Goal: Information Seeking & Learning: Find specific fact

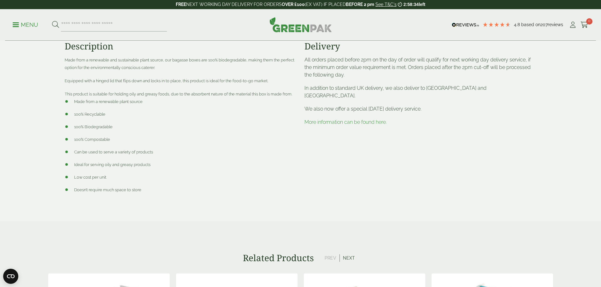
scroll to position [186, 0]
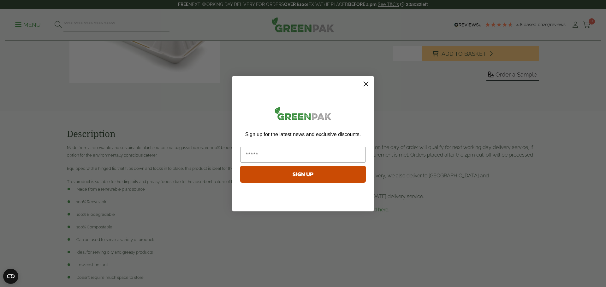
click at [367, 81] on circle "Close dialog" at bounding box center [366, 84] width 10 height 10
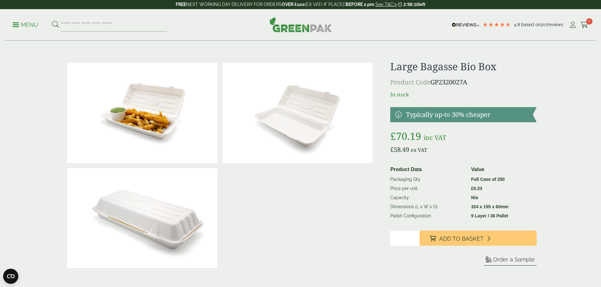
scroll to position [0, 0]
drag, startPoint x: 493, startPoint y: 86, endPoint x: 389, endPoint y: 51, distance: 110.5
copy div "Large Bagasse Bio Box Product Code GP2320027A"
drag, startPoint x: 270, startPoint y: 103, endPoint x: 273, endPoint y: 104, distance: 3.5
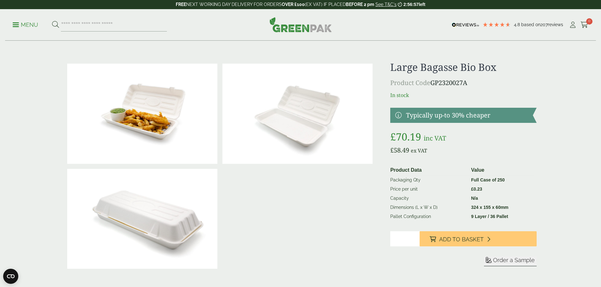
copy div "Large Bagasse Bio Box Product Code GP2320027A"
click at [108, 25] on input "search" at bounding box center [114, 24] width 106 height 13
paste input "**********"
type input "**********"
click at [52, 21] on button at bounding box center [55, 25] width 7 height 8
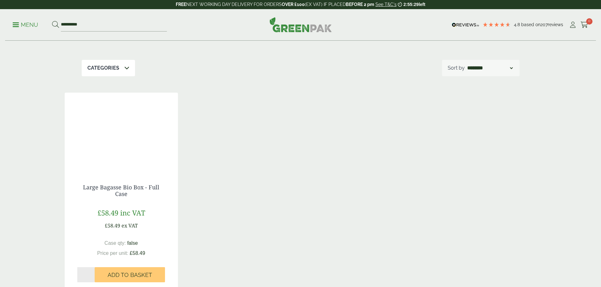
scroll to position [95, 0]
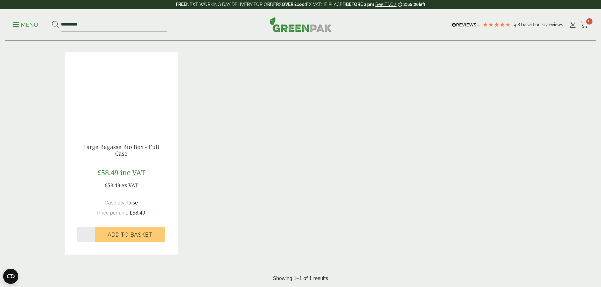
click at [138, 99] on div at bounding box center [121, 91] width 113 height 79
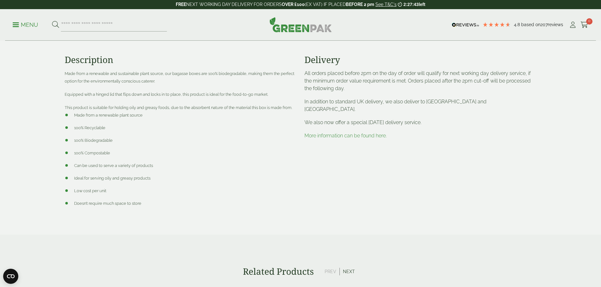
scroll to position [252, 0]
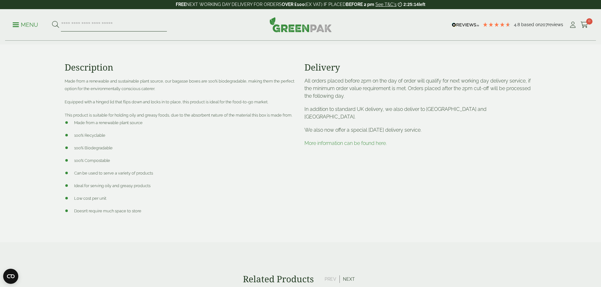
click at [108, 27] on input "search" at bounding box center [114, 24] width 106 height 13
paste input "**********"
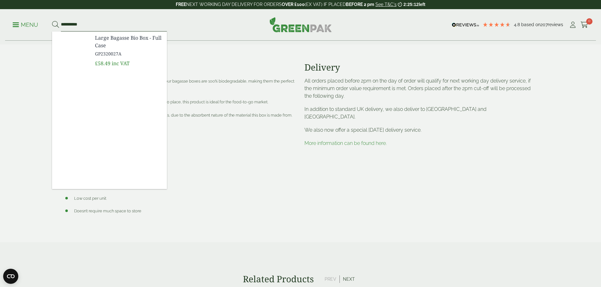
type input "**********"
click at [52, 21] on button at bounding box center [55, 25] width 7 height 8
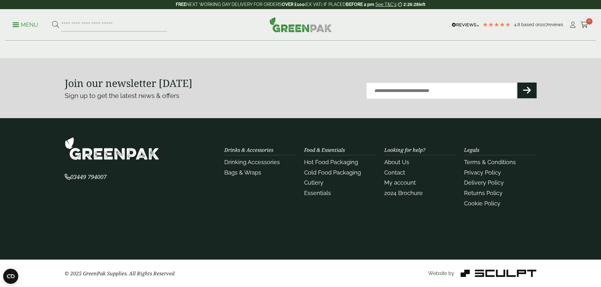
scroll to position [1425, 0]
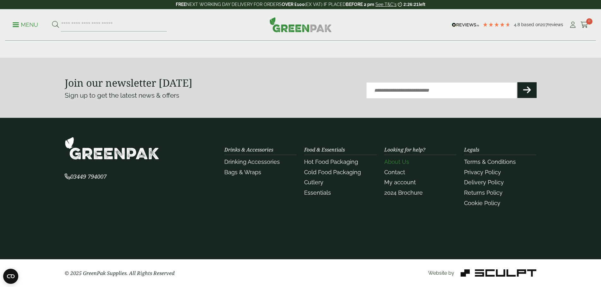
click at [394, 161] on link "About Us" at bounding box center [396, 162] width 25 height 7
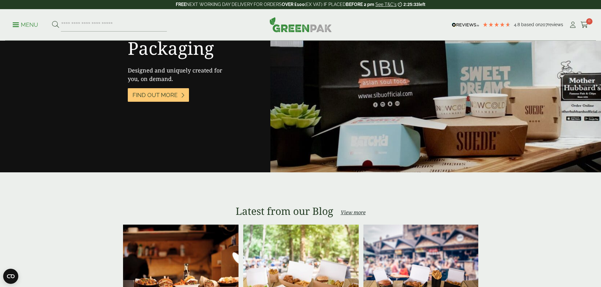
scroll to position [1325, 0]
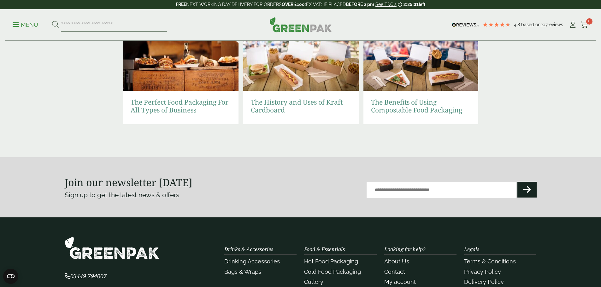
click at [97, 21] on input "search" at bounding box center [114, 24] width 106 height 13
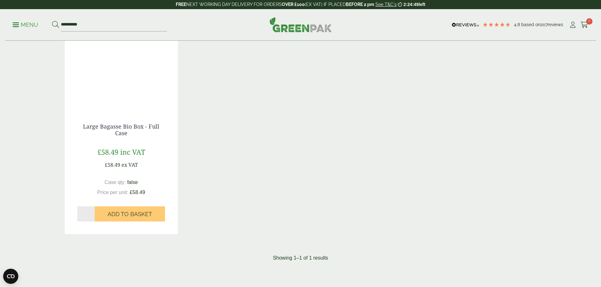
scroll to position [126, 0]
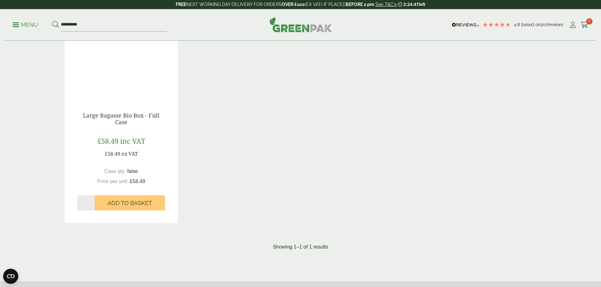
click at [107, 94] on div at bounding box center [121, 60] width 113 height 79
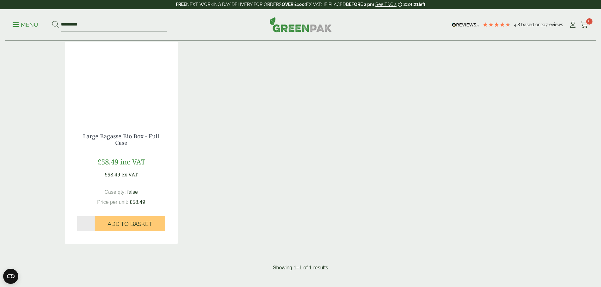
scroll to position [98, 0]
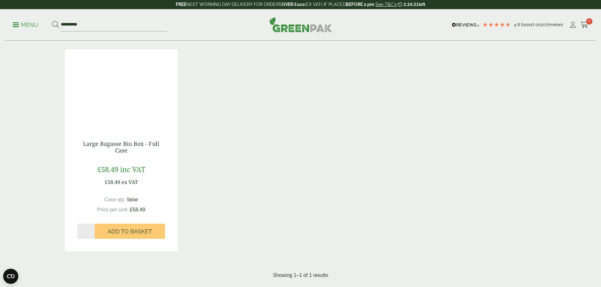
click at [136, 105] on div at bounding box center [121, 88] width 113 height 79
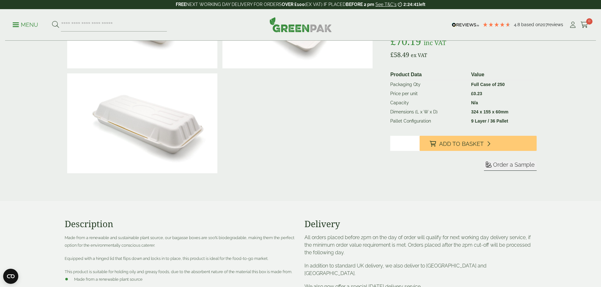
scroll to position [158, 0]
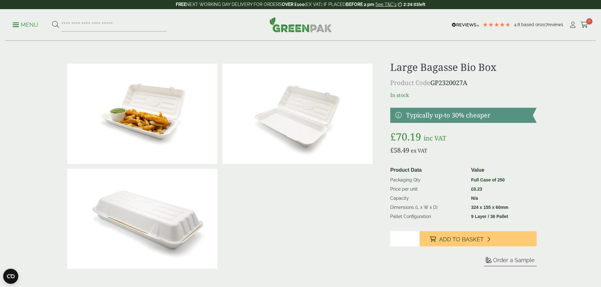
click at [417, 68] on h1 "Large Bagasse Bio Box" at bounding box center [463, 67] width 146 height 12
click at [410, 71] on h1 "Large Bagasse Bio Box" at bounding box center [463, 67] width 146 height 12
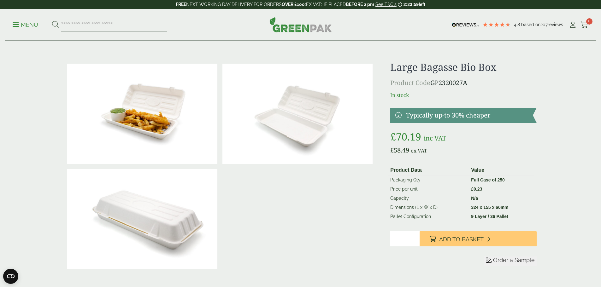
click at [526, 95] on p "In stock" at bounding box center [463, 96] width 146 height 8
click at [292, 111] on img at bounding box center [297, 114] width 150 height 100
click at [450, 84] on p "Product Code GP2320027A" at bounding box center [463, 82] width 146 height 9
click at [515, 85] on p "Product Code GP2320027A" at bounding box center [463, 82] width 146 height 9
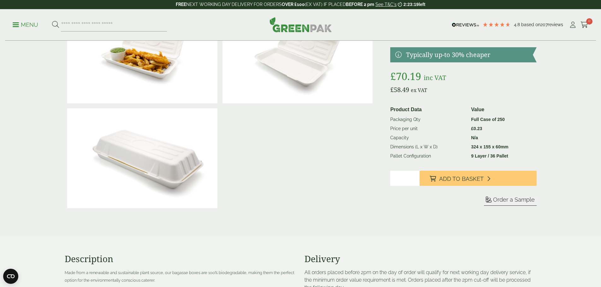
scroll to position [63, 0]
